Goal: Find specific page/section: Find specific page/section

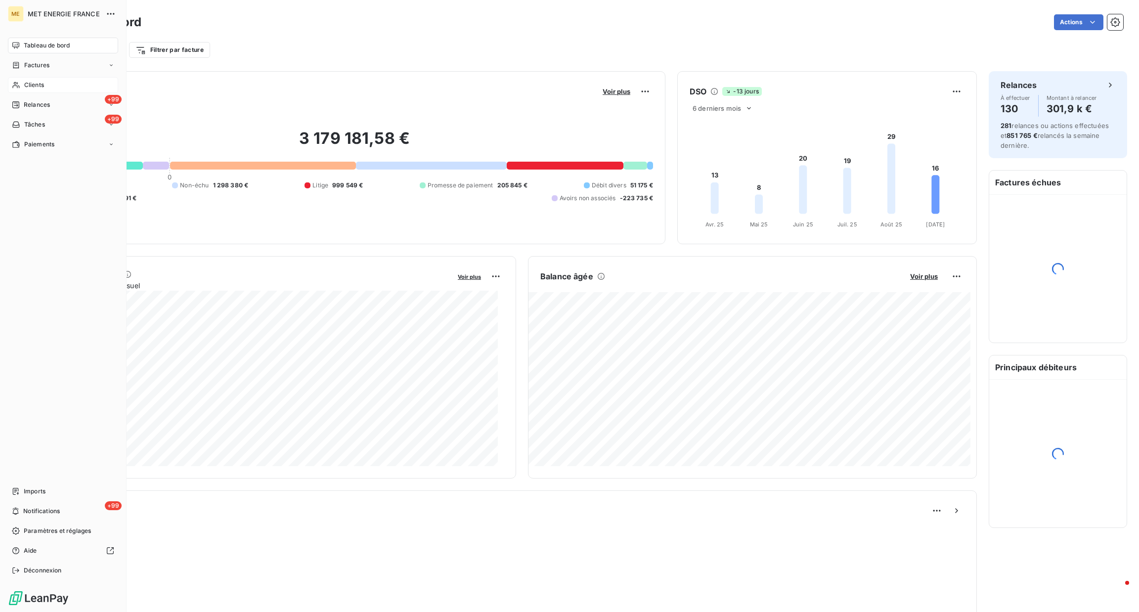
click at [16, 89] on div "Clients" at bounding box center [63, 85] width 110 height 16
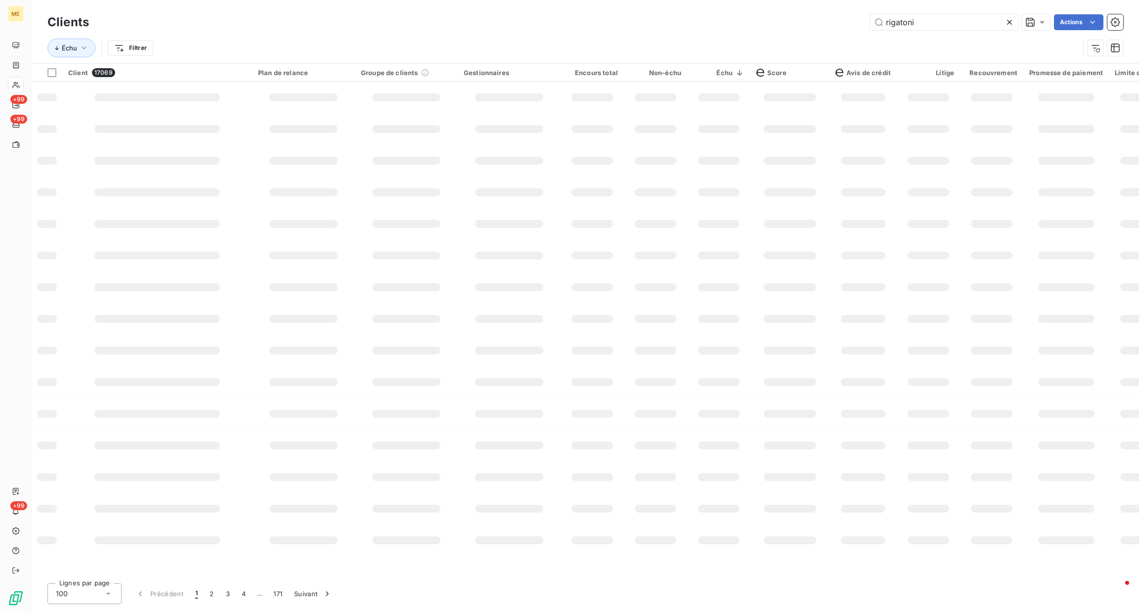
type input "rigatoni"
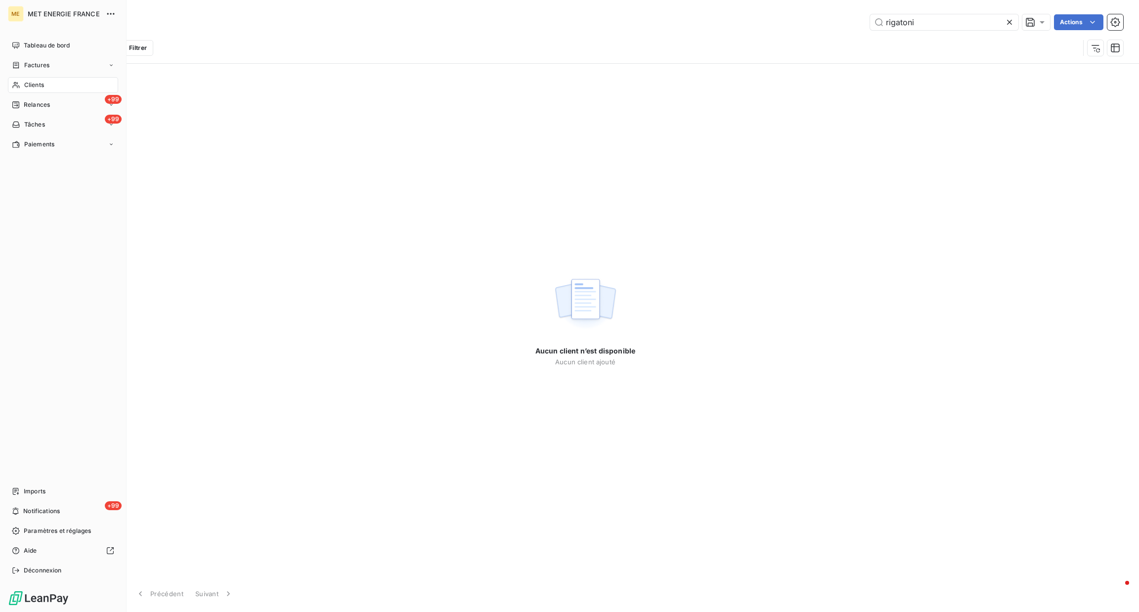
click at [16, 80] on div "Clients" at bounding box center [63, 85] width 110 height 16
click at [31, 82] on span "Clients" at bounding box center [34, 85] width 20 height 9
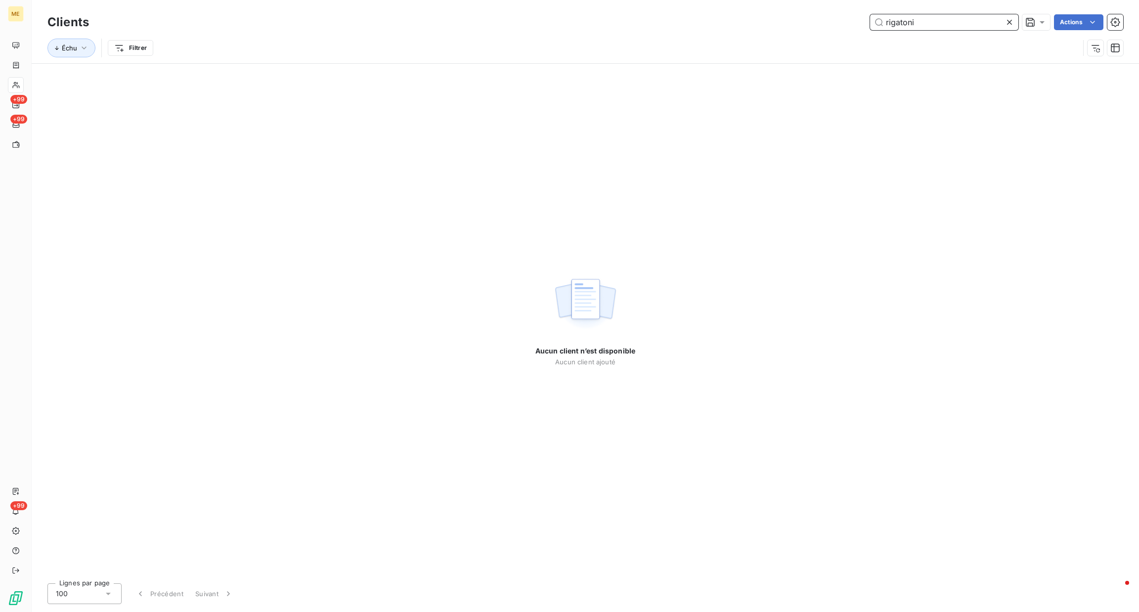
click at [584, 26] on input "rigatoni" at bounding box center [944, 22] width 148 height 16
drag, startPoint x: 862, startPoint y: 25, endPoint x: 796, endPoint y: 23, distance: 65.8
click at [584, 23] on div "rigatoni Actions" at bounding box center [612, 22] width 1022 height 16
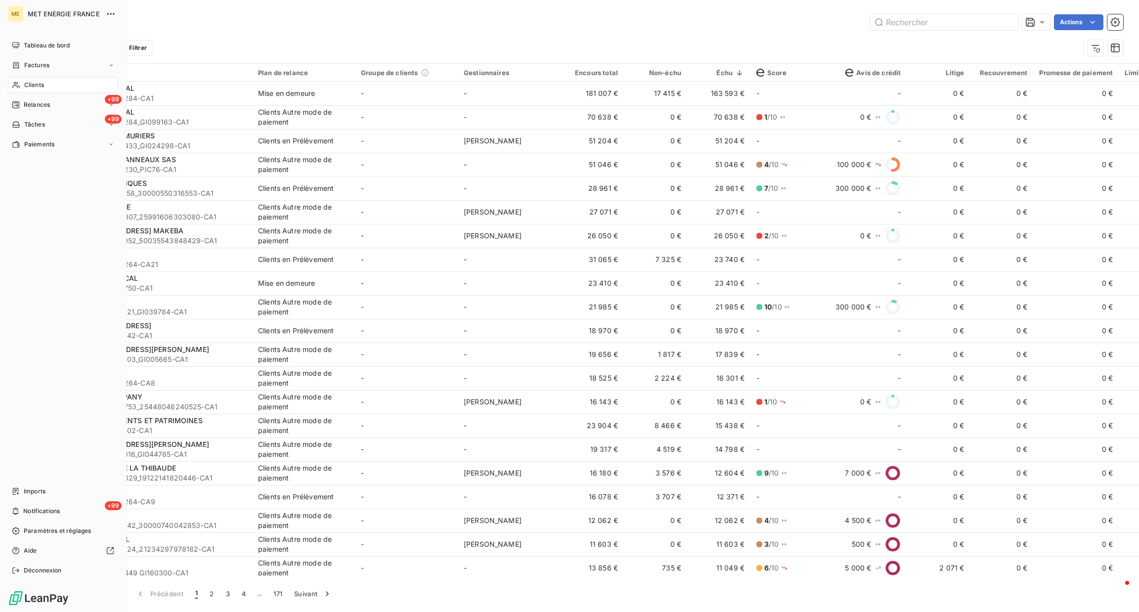
click at [22, 82] on div "Clients" at bounding box center [63, 85] width 110 height 16
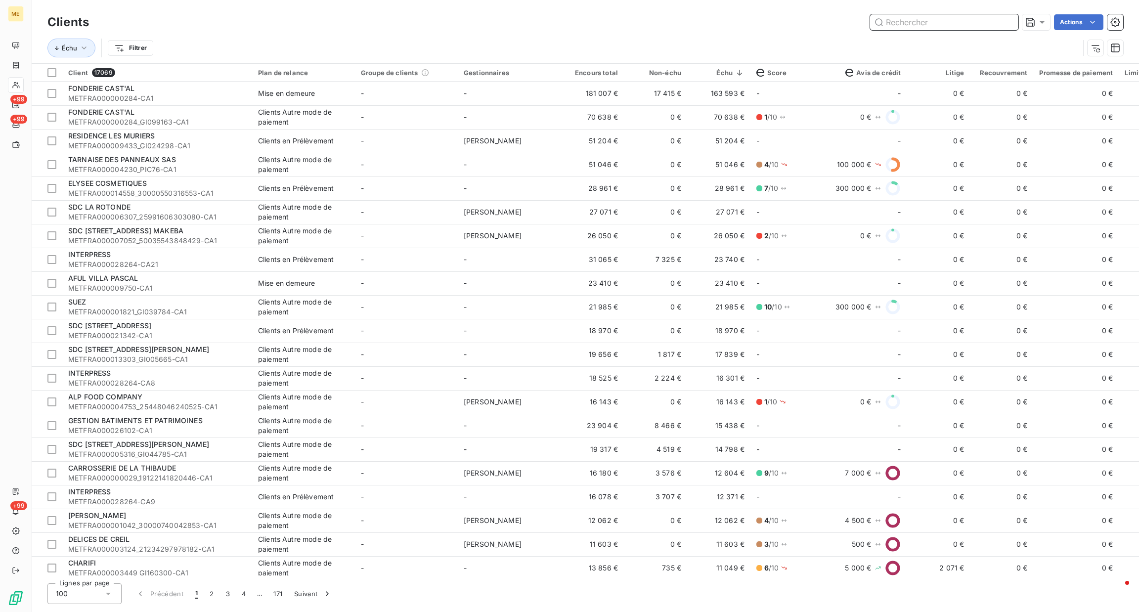
click at [584, 17] on input "text" at bounding box center [944, 22] width 148 height 16
paste input "METESP000024900"
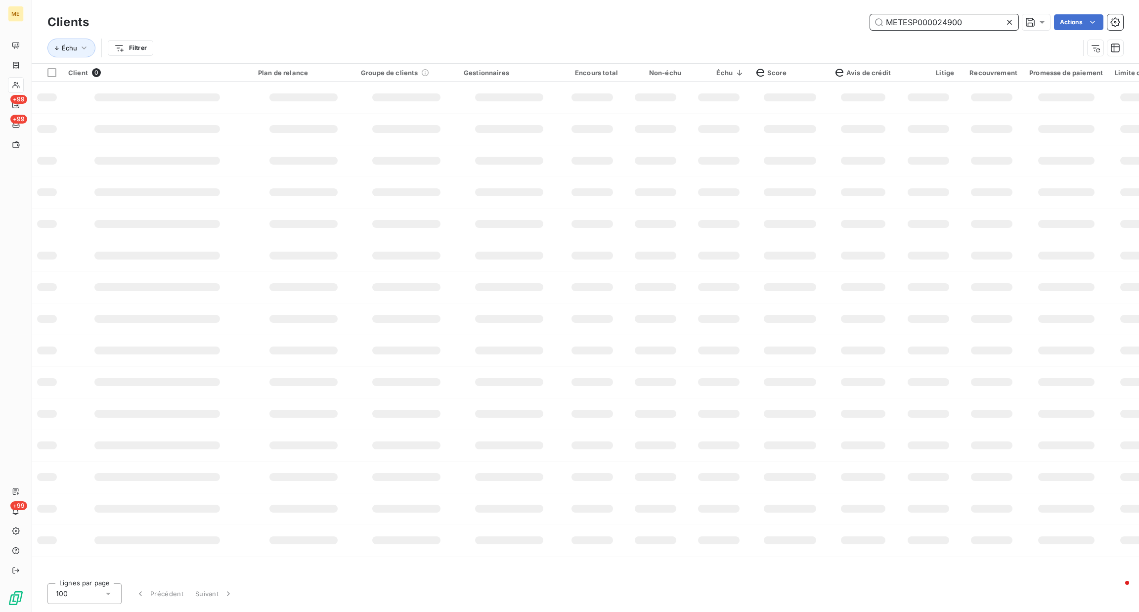
drag, startPoint x: 962, startPoint y: 25, endPoint x: 785, endPoint y: 27, distance: 177.5
click at [584, 27] on div "METESP000024900 Actions" at bounding box center [612, 22] width 1022 height 16
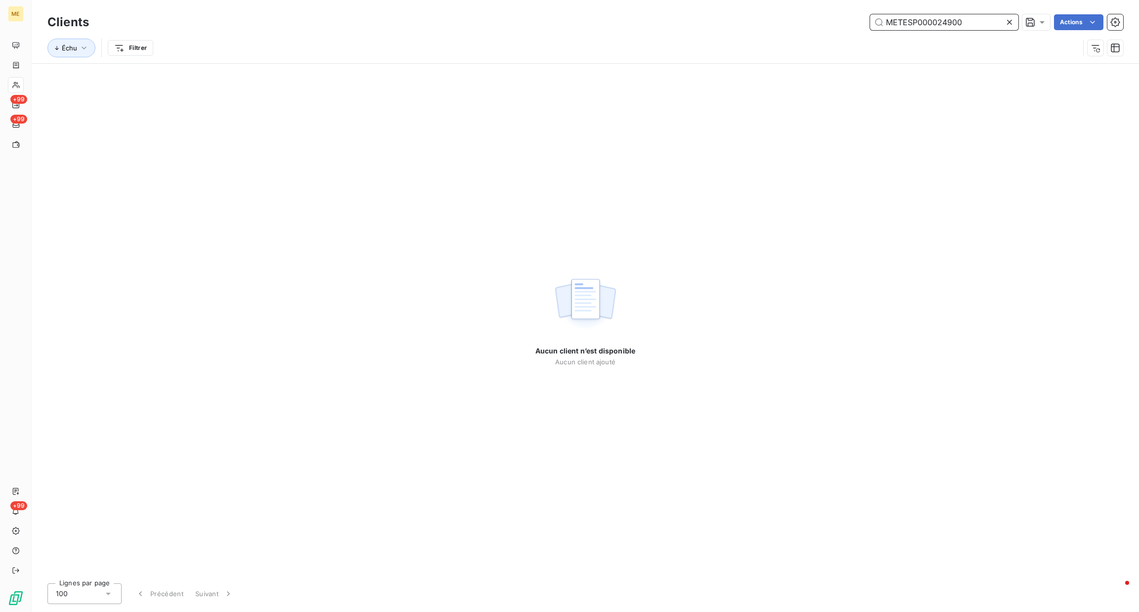
paste input "aETFRA000001801"
click at [584, 23] on input "MaETFRA000001801" at bounding box center [944, 22] width 148 height 16
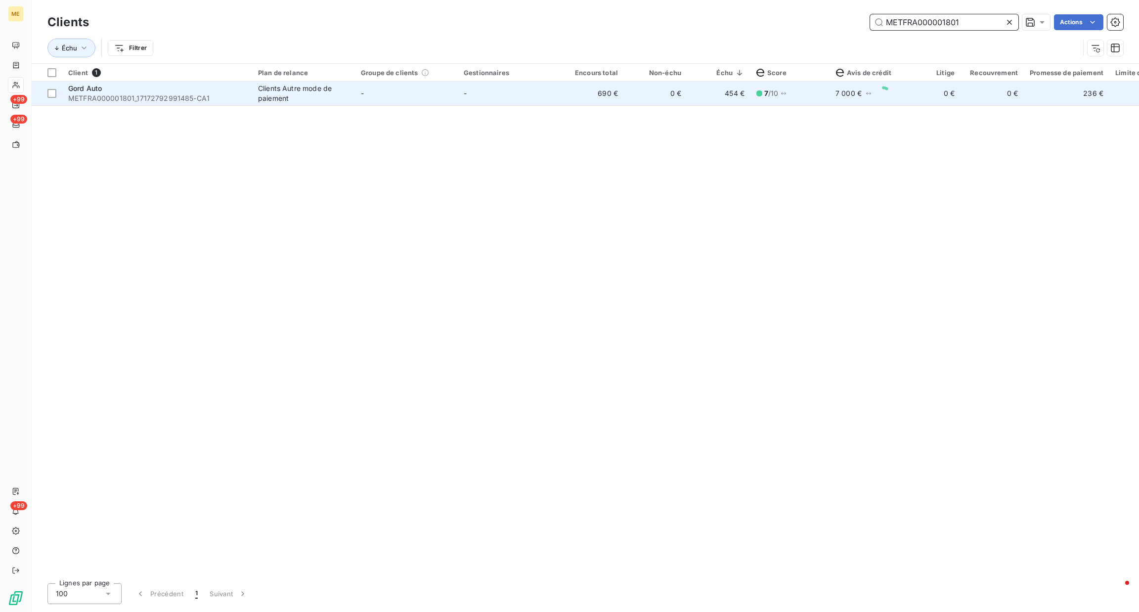
type input "METFRA000001801"
click at [201, 92] on div "Gord Auto" at bounding box center [157, 89] width 178 height 10
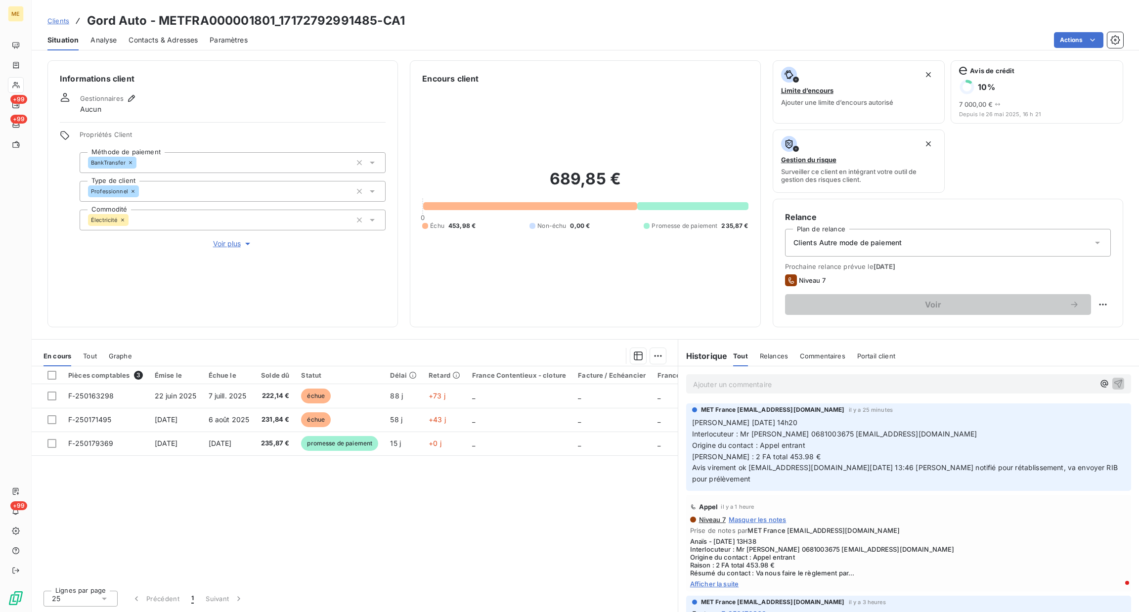
click at [88, 288] on div "Tout" at bounding box center [90, 356] width 14 height 21
